Goal: Transaction & Acquisition: Book appointment/travel/reservation

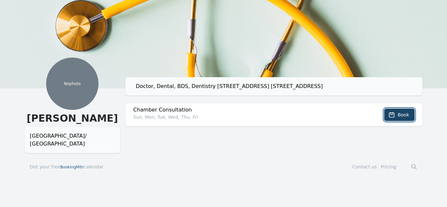
click at [400, 113] on span "Book" at bounding box center [402, 115] width 11 height 7
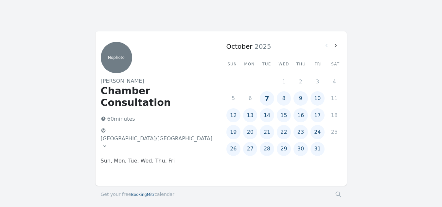
click at [267, 100] on button "7" at bounding box center [267, 98] width 14 height 14
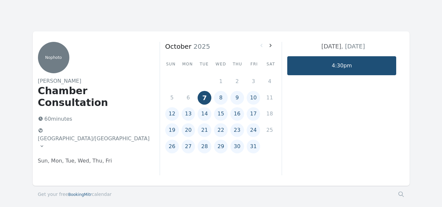
click at [343, 66] on link "4:30pm" at bounding box center [341, 65] width 109 height 19
